Goal: Task Accomplishment & Management: Manage account settings

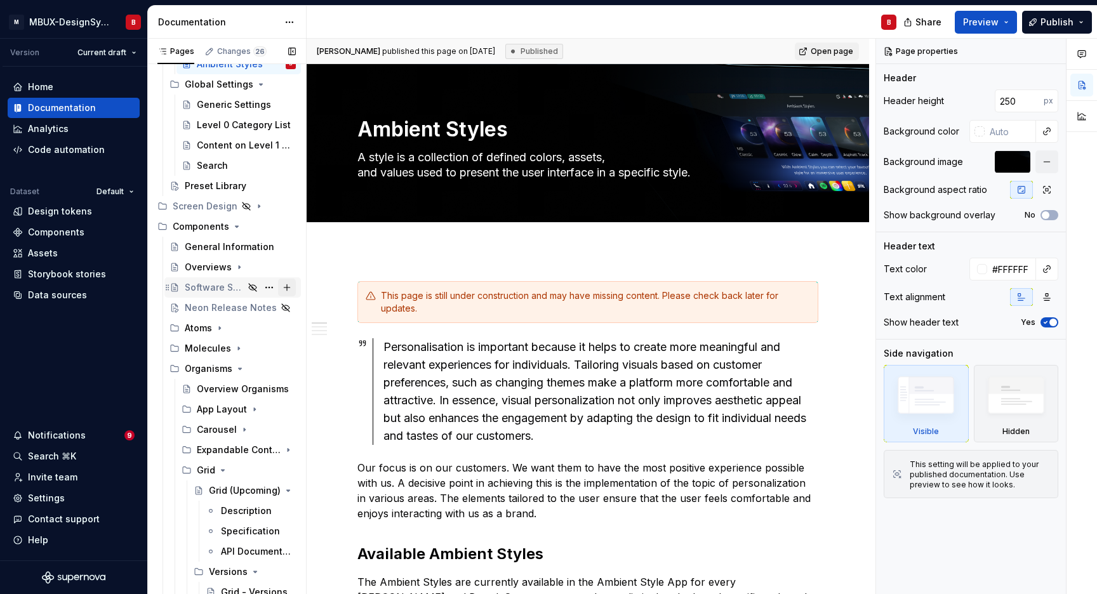
scroll to position [67, 0]
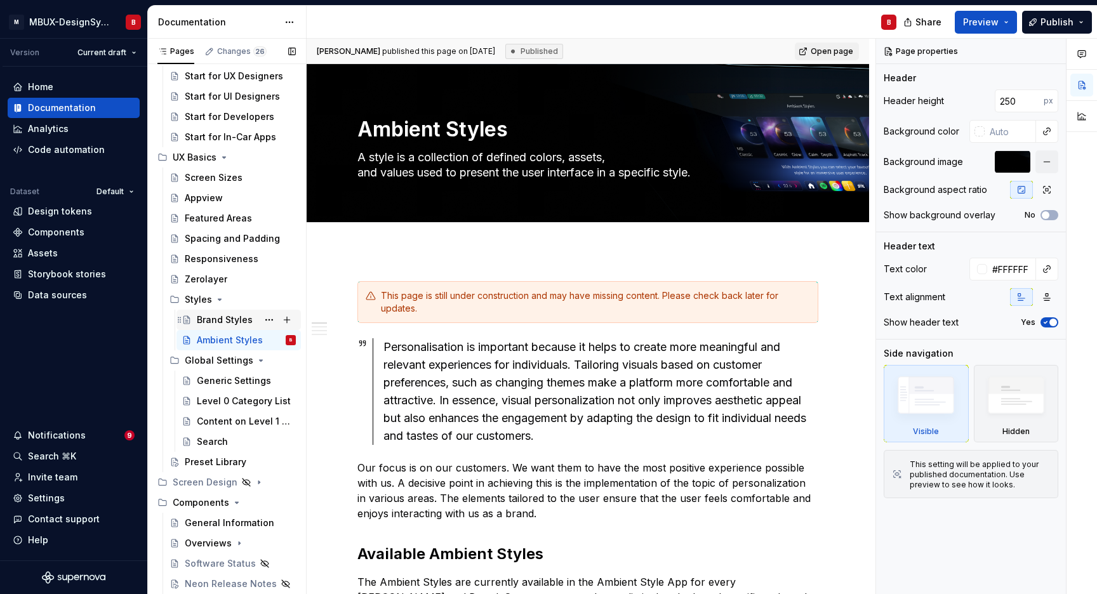
click at [235, 323] on div "Brand Styles" at bounding box center [225, 320] width 56 height 13
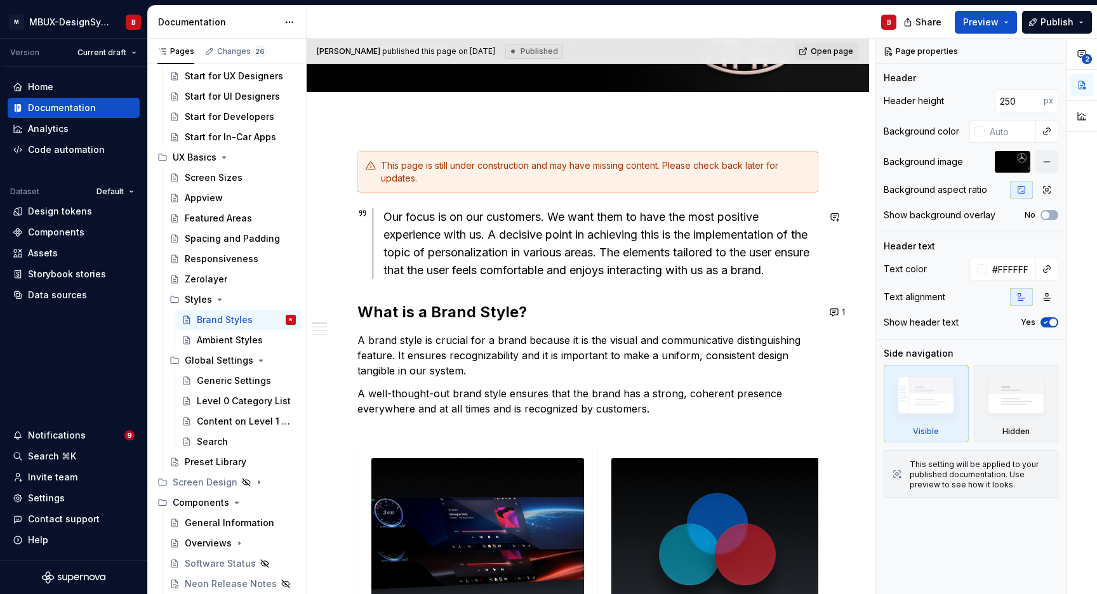
scroll to position [181, 0]
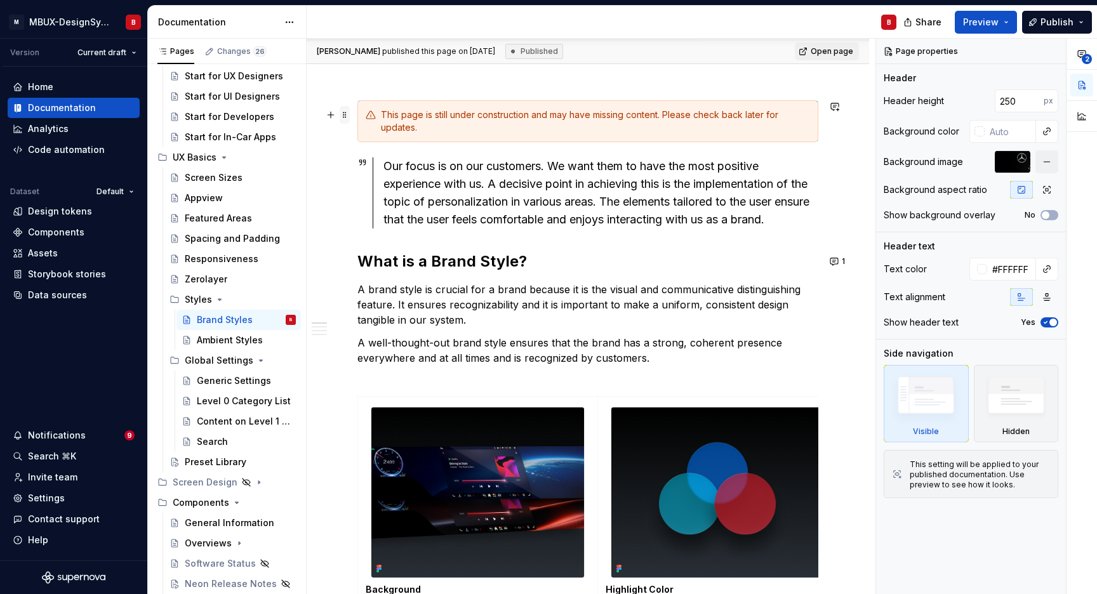
click at [345, 117] on span at bounding box center [345, 115] width 10 height 18
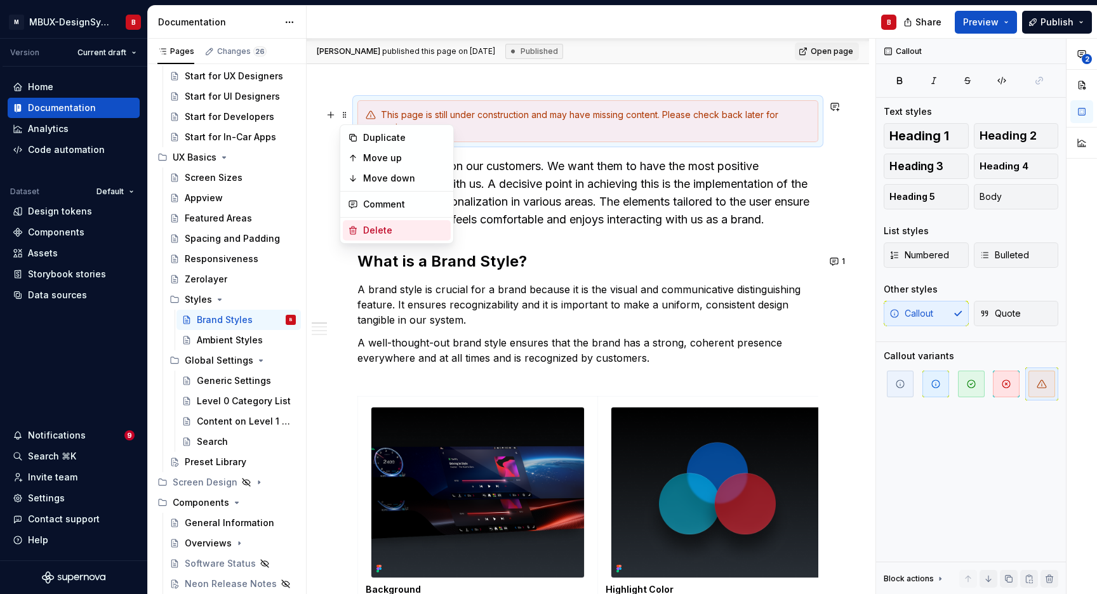
click at [390, 234] on div "Delete" at bounding box center [404, 230] width 83 height 13
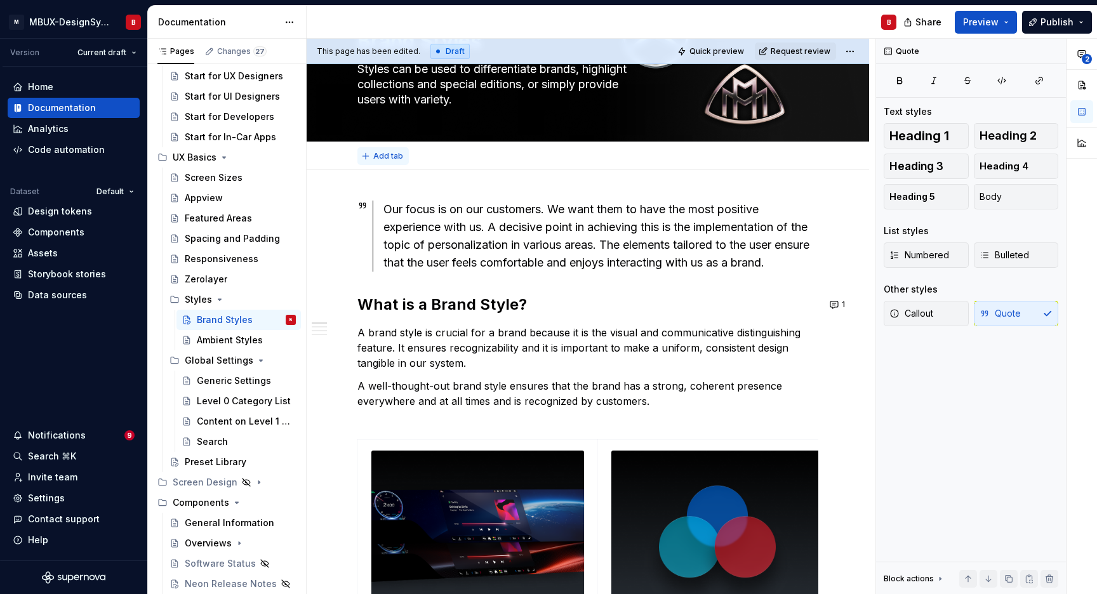
scroll to position [76, 0]
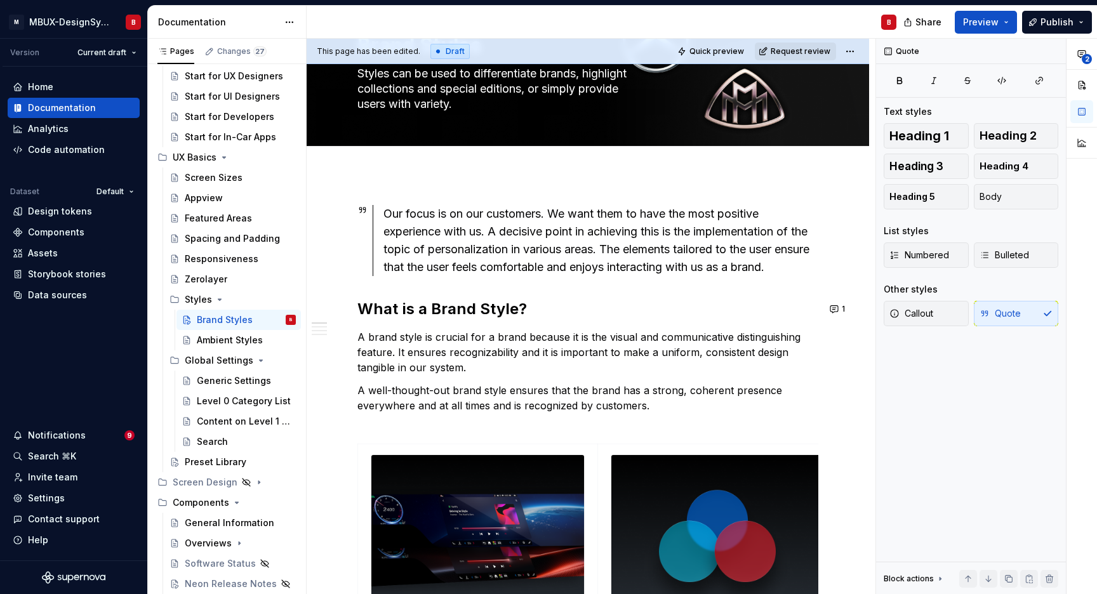
click at [792, 53] on span "Request review" at bounding box center [801, 51] width 60 height 10
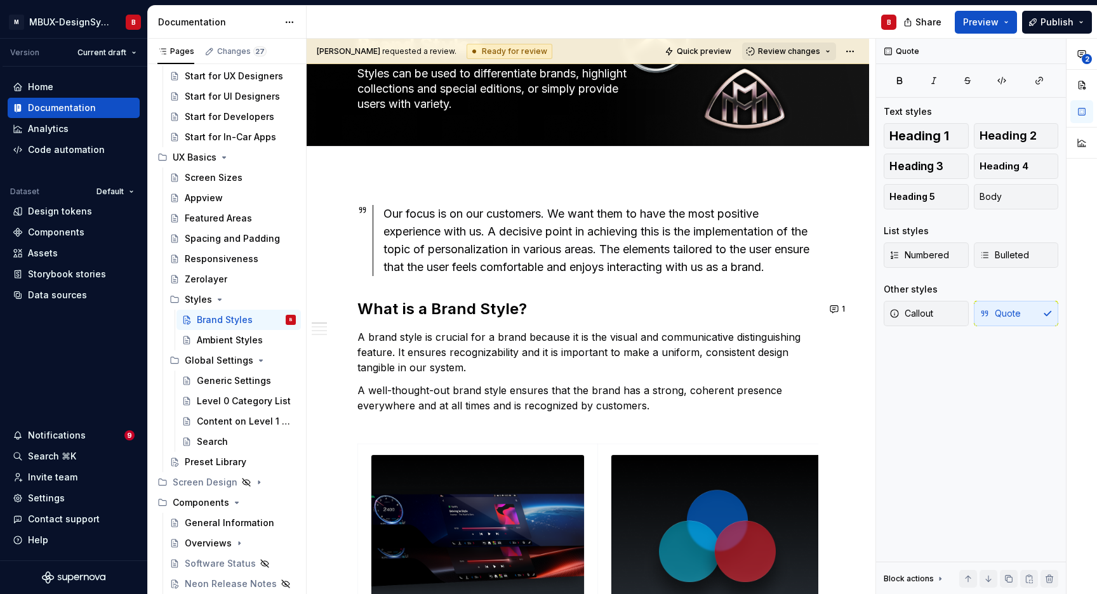
click at [802, 52] on span "Review changes" at bounding box center [789, 51] width 62 height 10
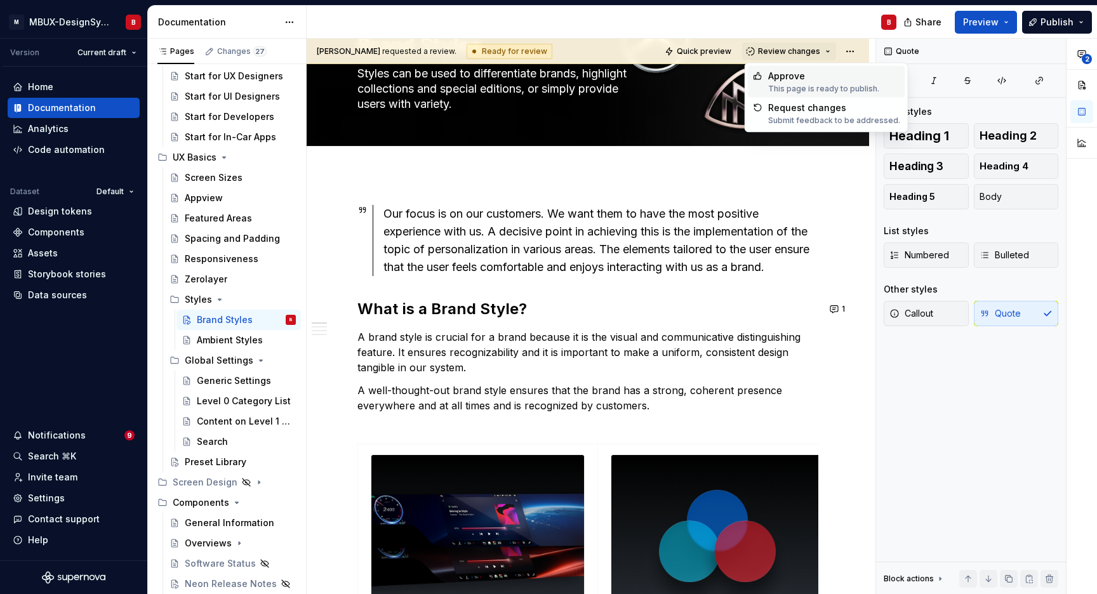
click at [799, 77] on div "Approve" at bounding box center [823, 76] width 111 height 13
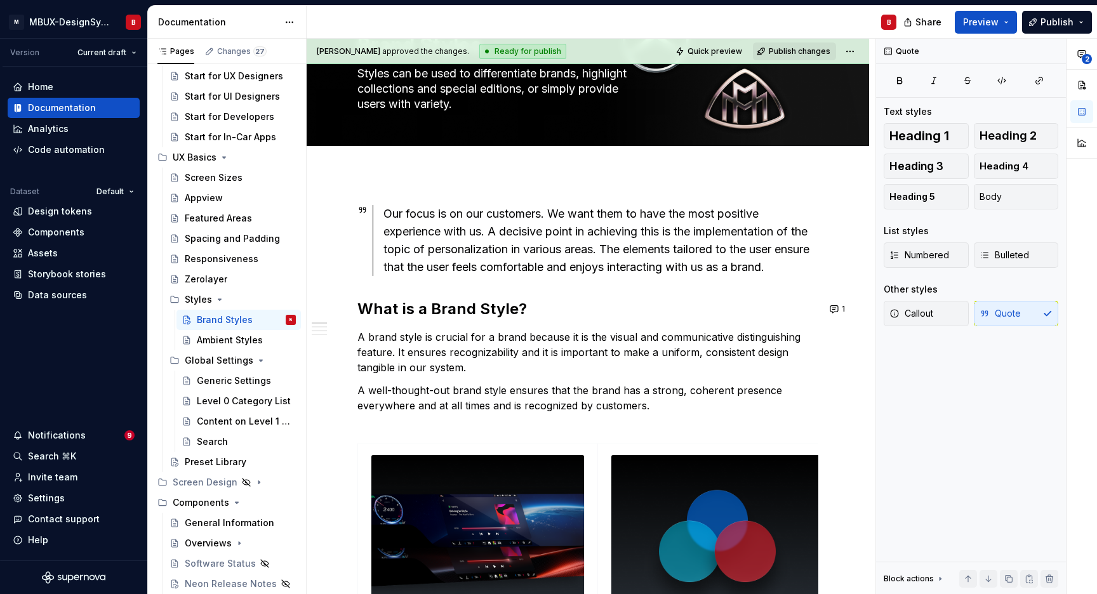
click at [816, 52] on span "Publish changes" at bounding box center [800, 51] width 62 height 10
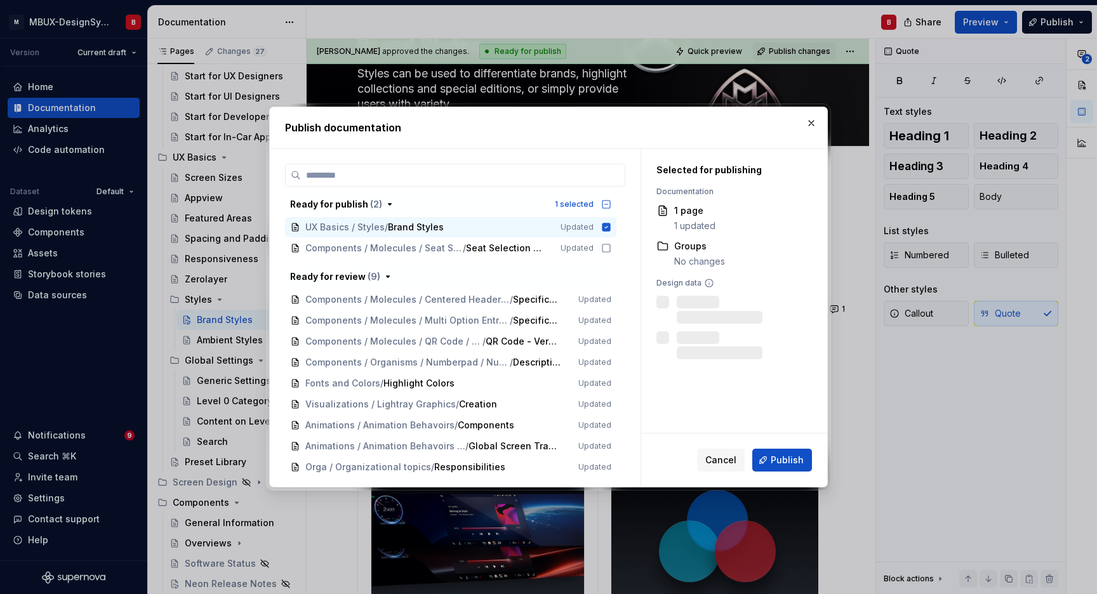
click at [783, 456] on span "Publish" at bounding box center [787, 460] width 33 height 13
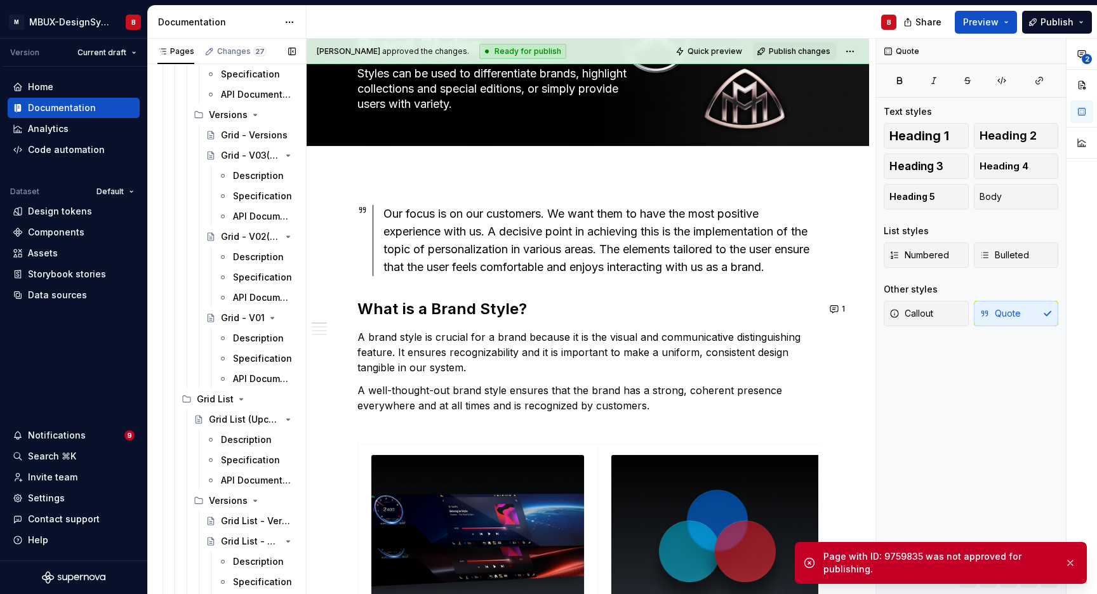
scroll to position [533, 0]
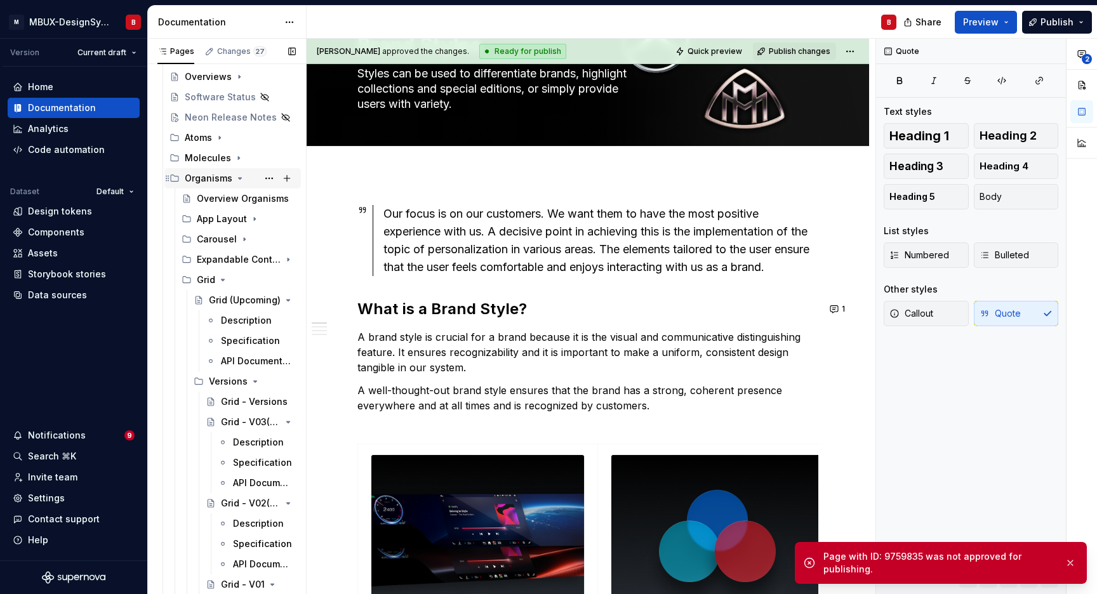
click at [239, 178] on icon "Page tree" at bounding box center [240, 178] width 3 height 1
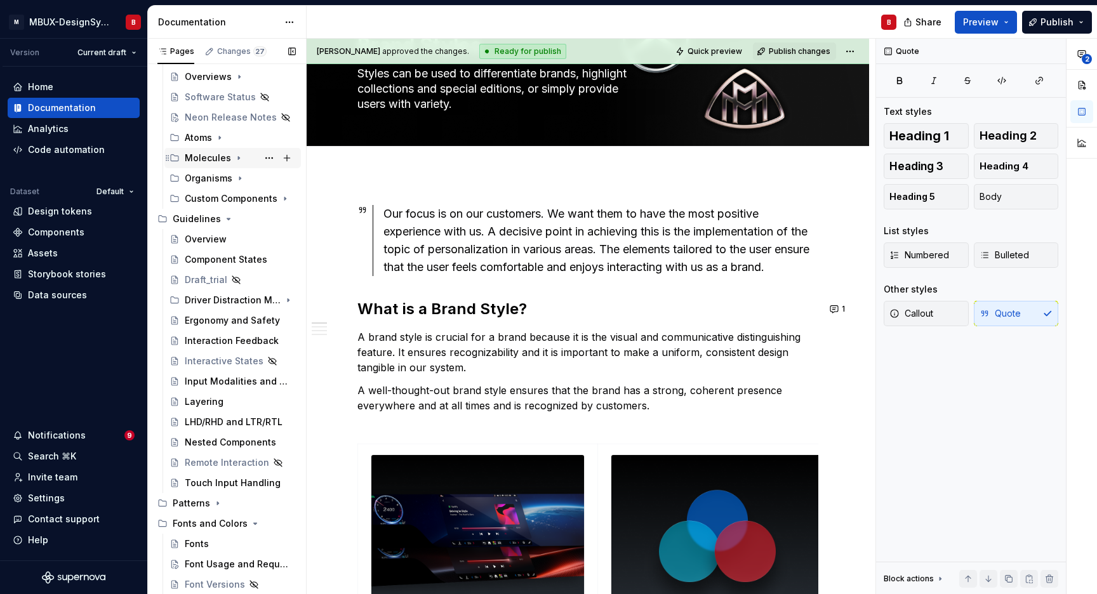
click at [237, 161] on icon "Page tree" at bounding box center [239, 158] width 10 height 10
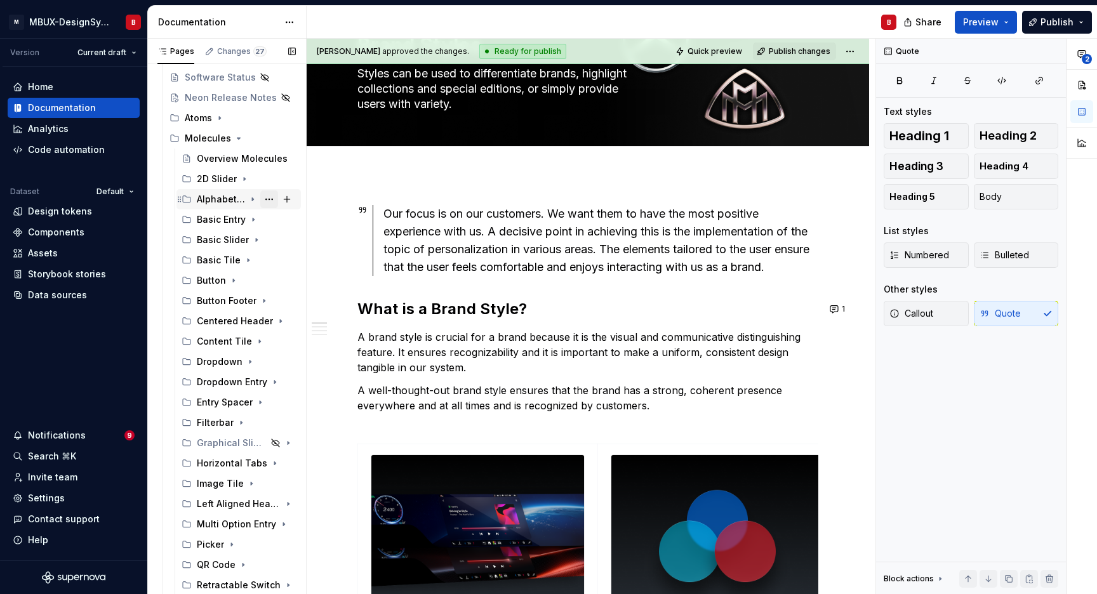
scroll to position [524, 0]
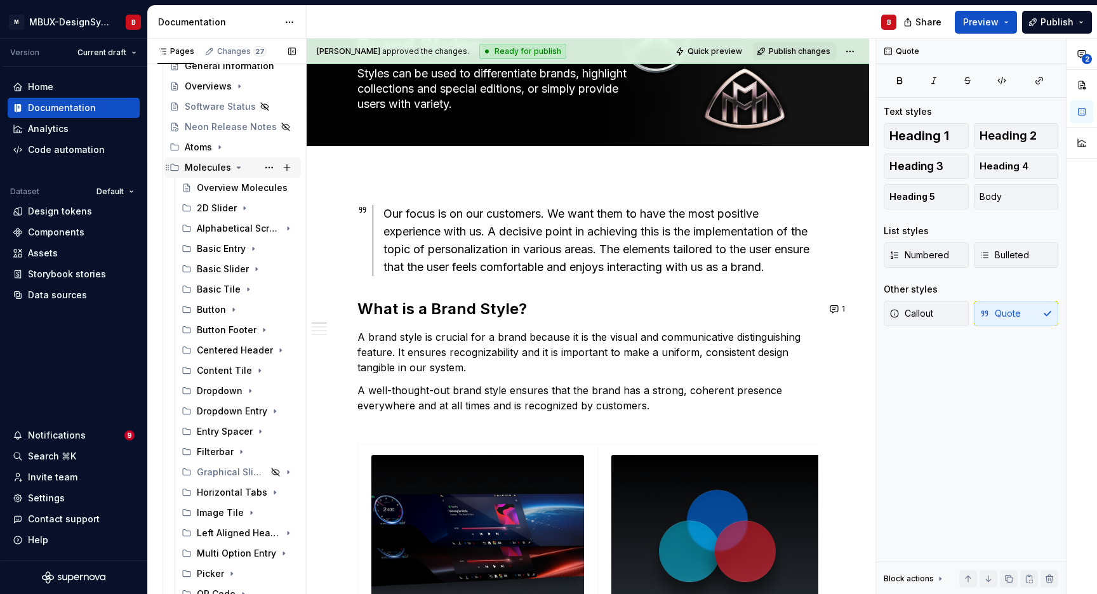
click at [235, 169] on icon "Page tree" at bounding box center [239, 168] width 10 height 10
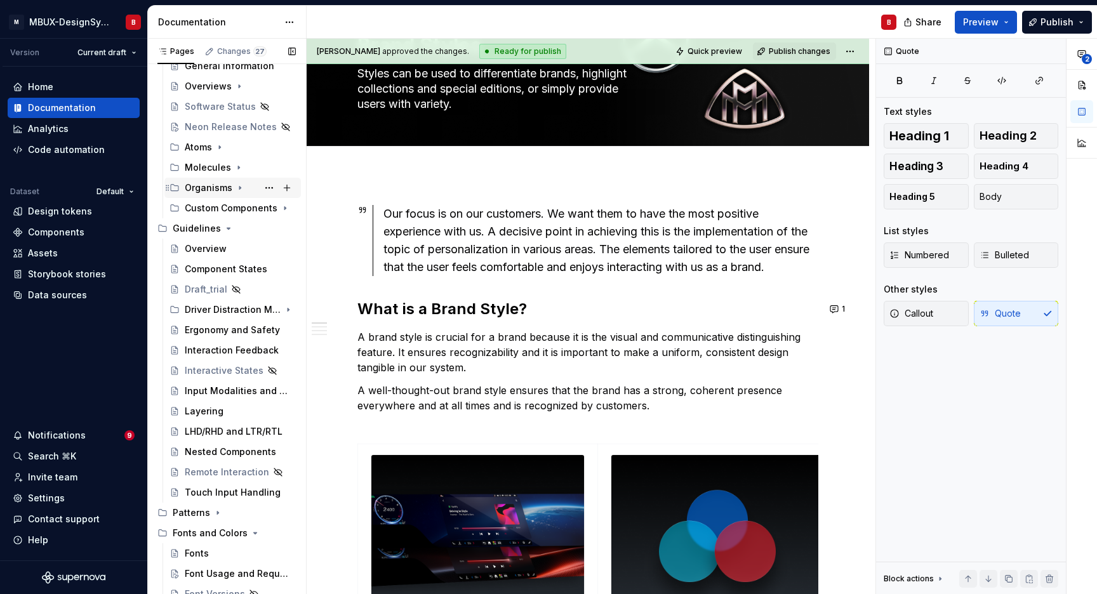
click at [240, 189] on icon "Page tree" at bounding box center [240, 188] width 10 height 10
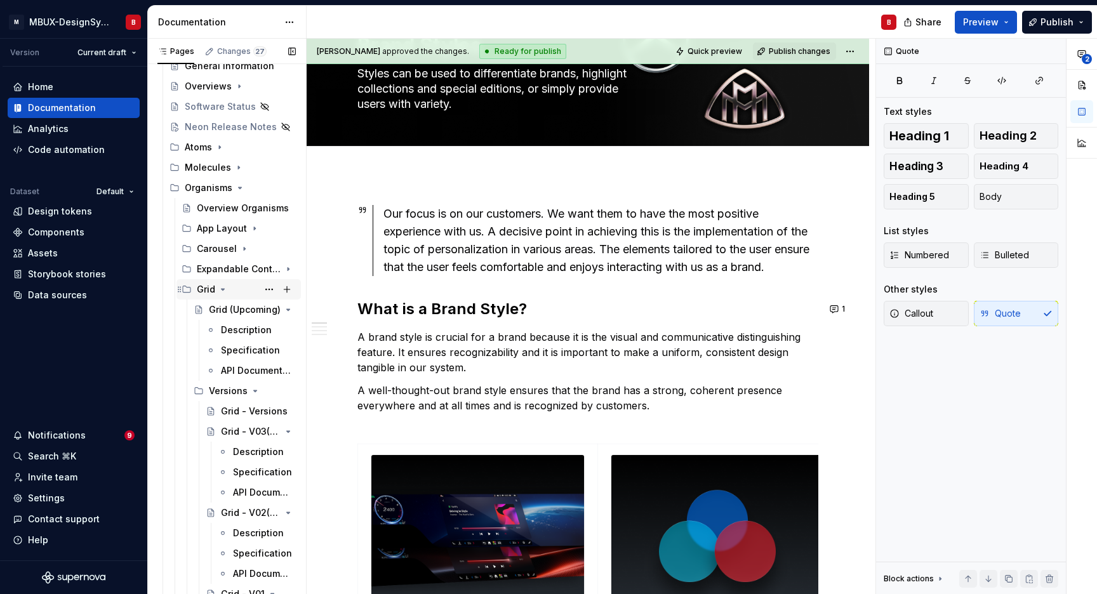
click at [222, 291] on icon "Page tree" at bounding box center [223, 289] width 10 height 10
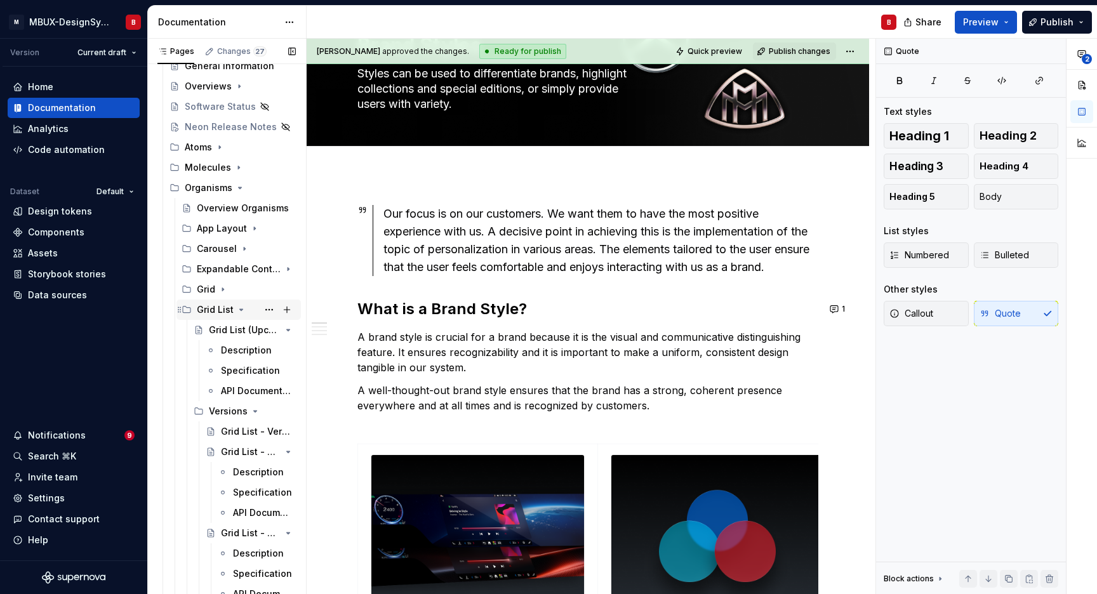
click at [239, 307] on icon "Page tree" at bounding box center [241, 310] width 10 height 10
click at [249, 330] on icon "Page tree" at bounding box center [253, 330] width 10 height 10
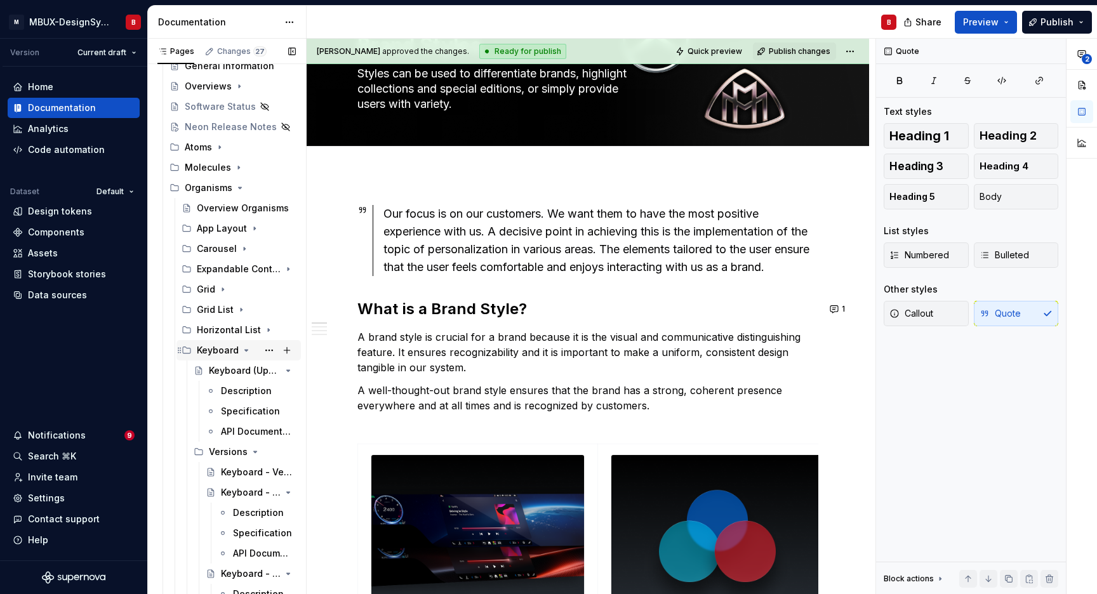
click at [239, 350] on div "Keyboard" at bounding box center [246, 351] width 99 height 18
click at [217, 367] on div "Numberpad" at bounding box center [221, 370] width 48 height 13
click at [215, 371] on div "Numberpad" at bounding box center [221, 370] width 48 height 13
click at [229, 396] on div "Numberpad (Upcoming)" at bounding box center [227, 391] width 36 height 13
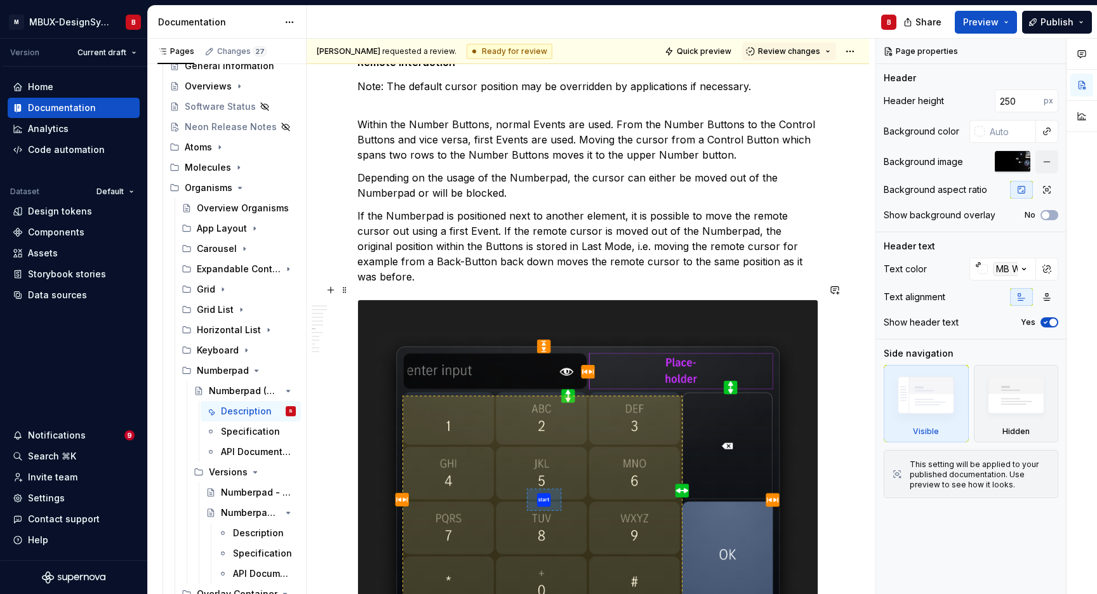
scroll to position [1867, 0]
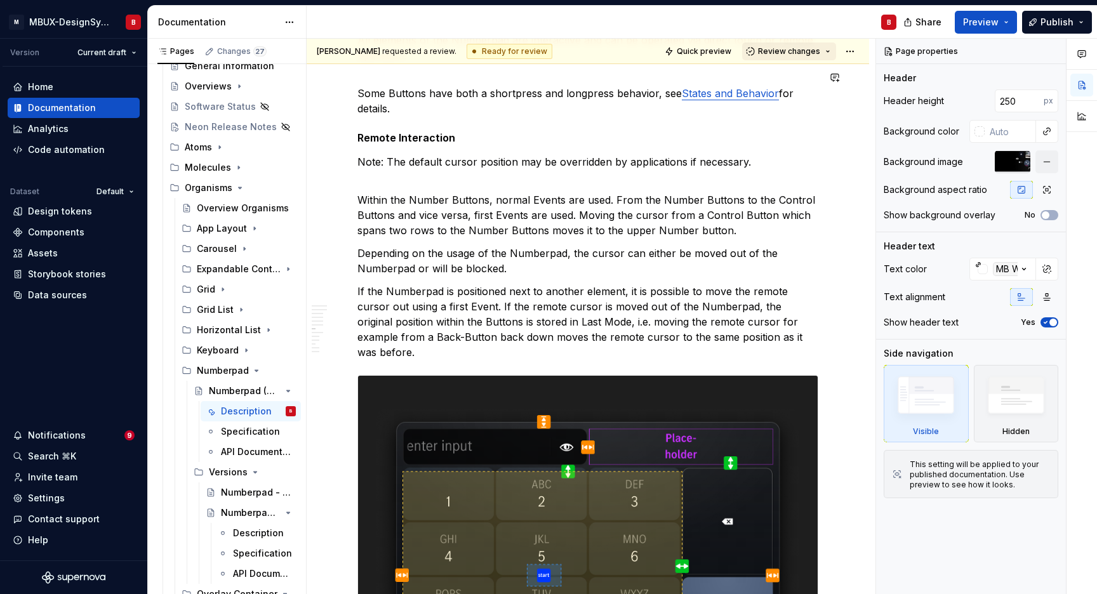
click at [782, 51] on span "Review changes" at bounding box center [789, 51] width 62 height 10
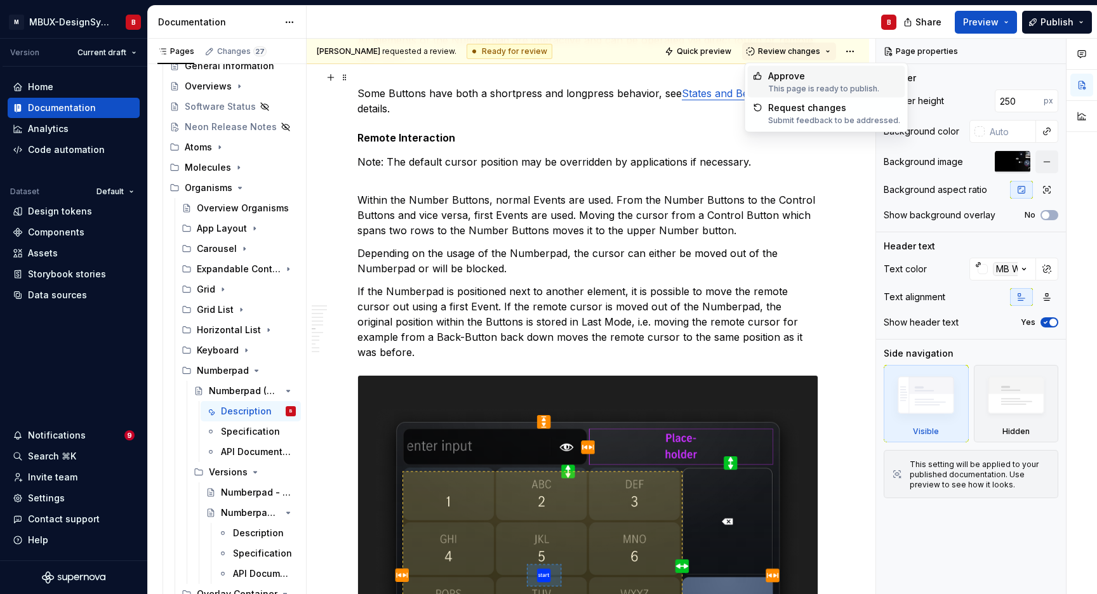
click at [811, 81] on div "Approve" at bounding box center [823, 76] width 111 height 13
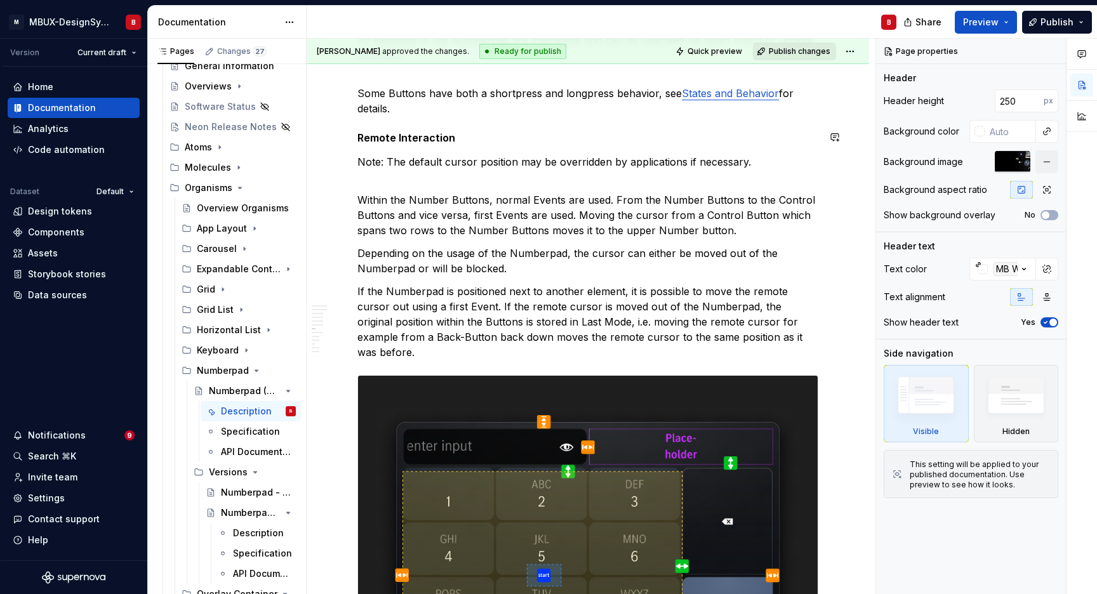
click at [811, 51] on span "Publish changes" at bounding box center [800, 51] width 62 height 10
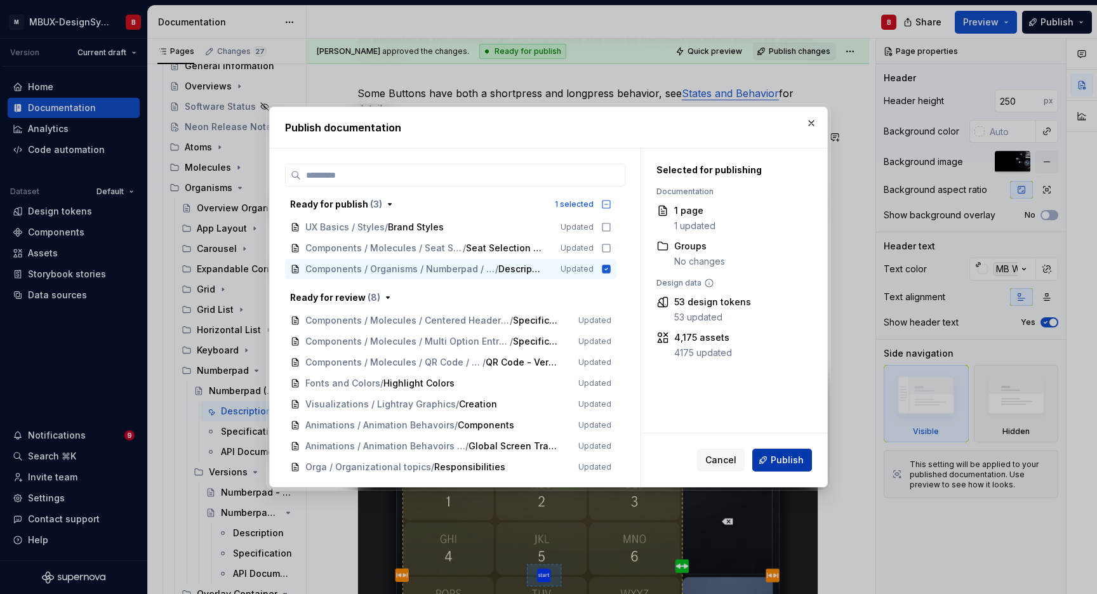
click at [785, 462] on span "Publish" at bounding box center [787, 460] width 33 height 13
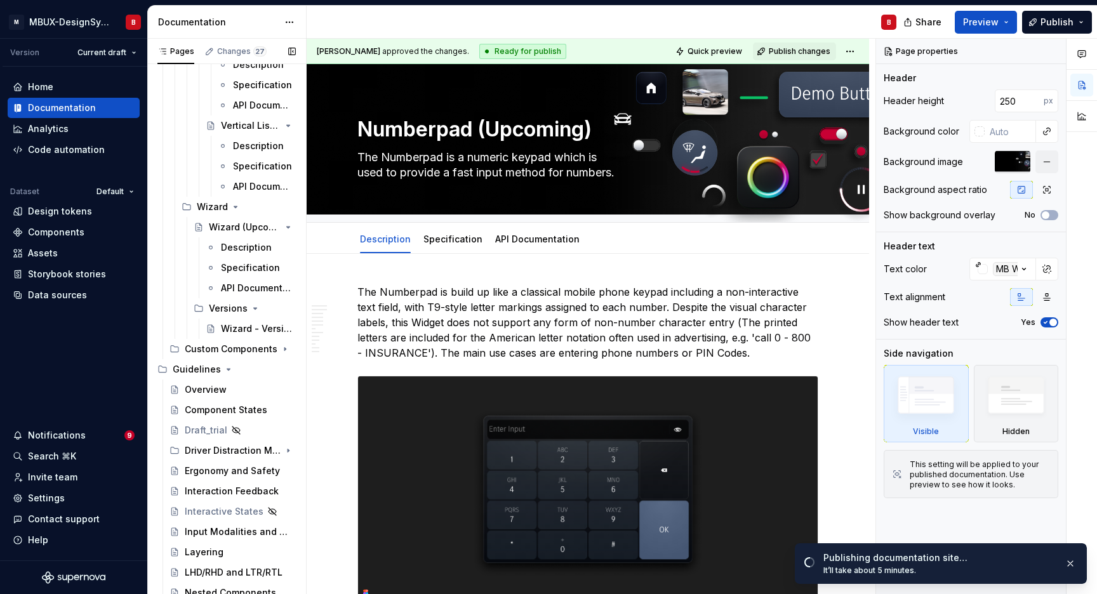
scroll to position [4269, 0]
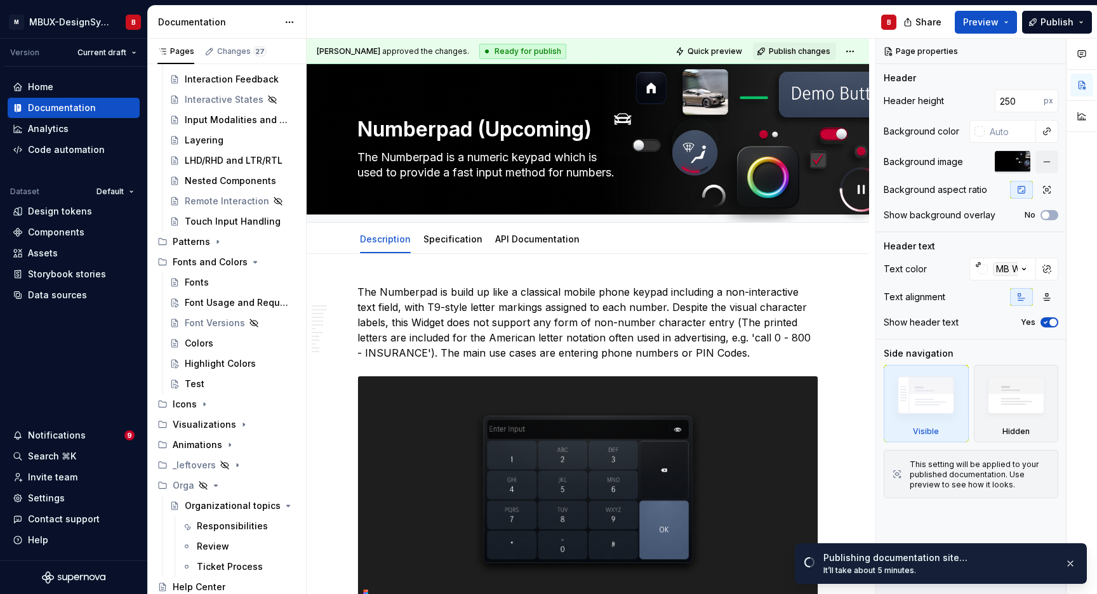
drag, startPoint x: 223, startPoint y: 363, endPoint x: 652, endPoint y: 484, distance: 445.4
click at [223, 363] on div "Highlight Colors" at bounding box center [220, 363] width 71 height 13
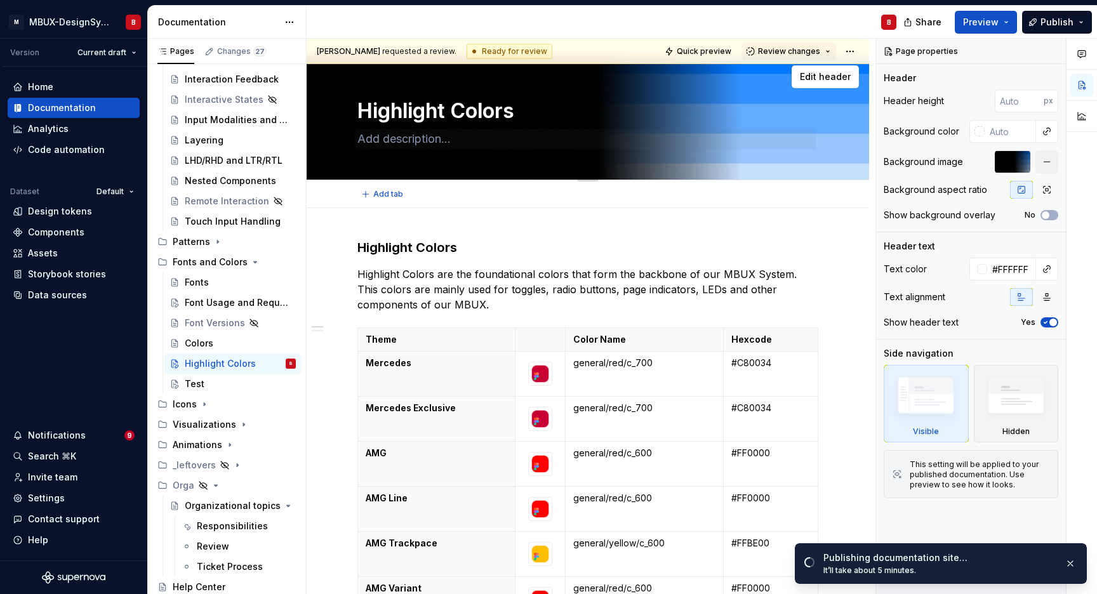
scroll to position [10, 0]
click at [820, 52] on button "Review changes" at bounding box center [789, 52] width 94 height 18
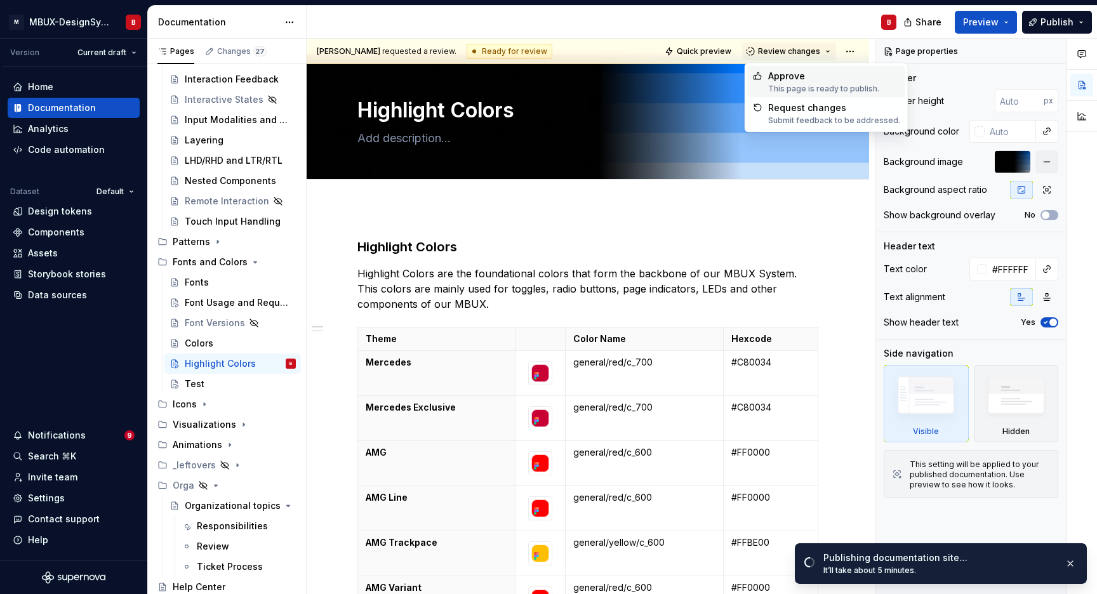
click at [812, 82] on div "Approve" at bounding box center [823, 76] width 111 height 13
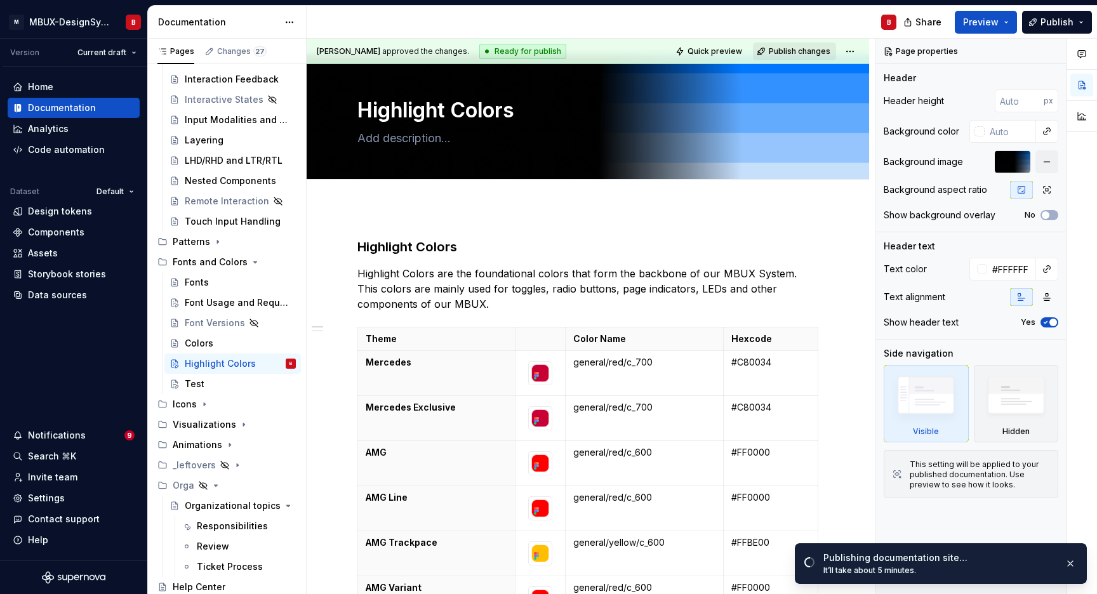
click at [823, 51] on span "Publish changes" at bounding box center [800, 51] width 62 height 10
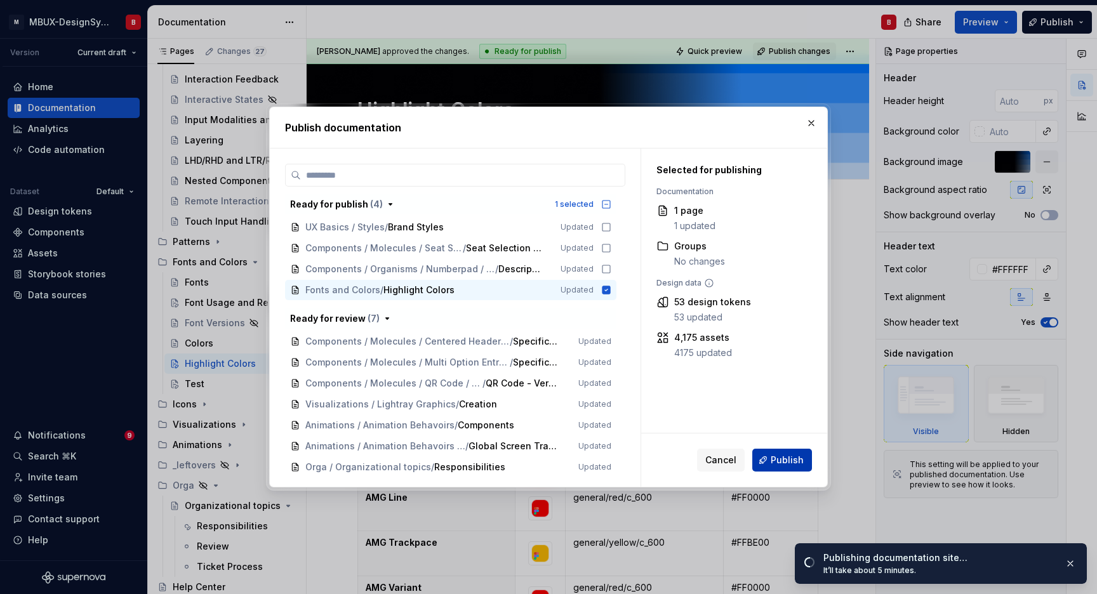
click at [774, 458] on span "Publish" at bounding box center [787, 460] width 33 height 13
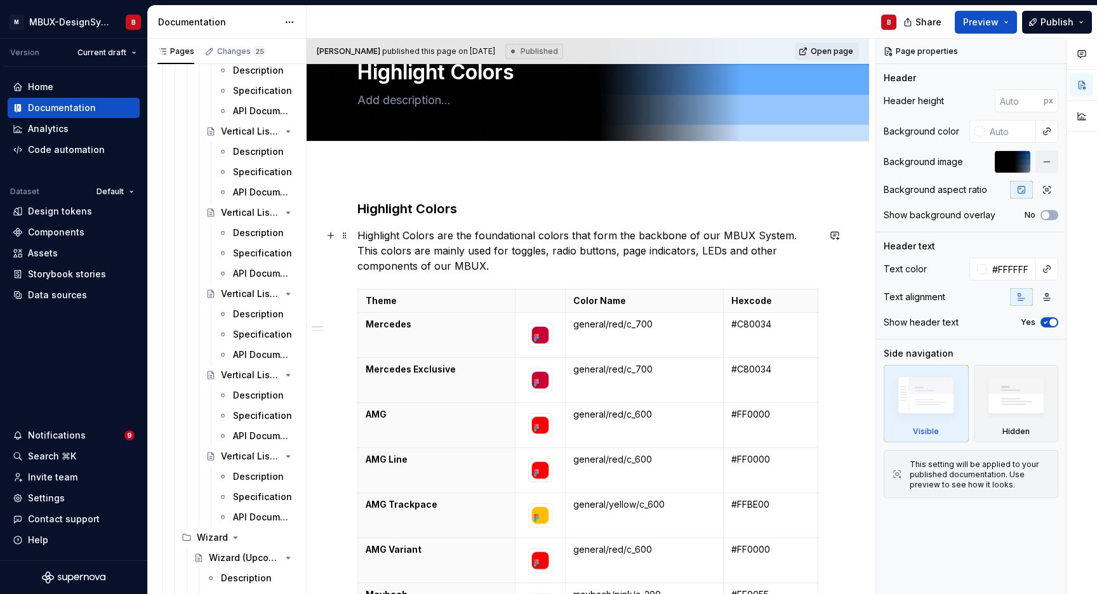
scroll to position [0, 0]
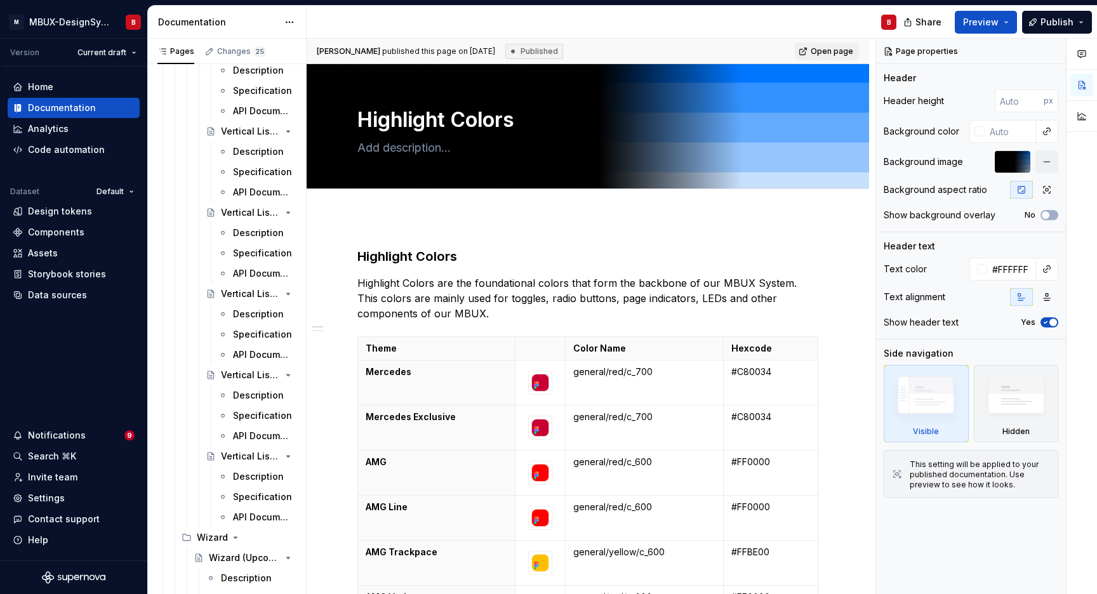
type textarea "*"
